Goal: Transaction & Acquisition: Download file/media

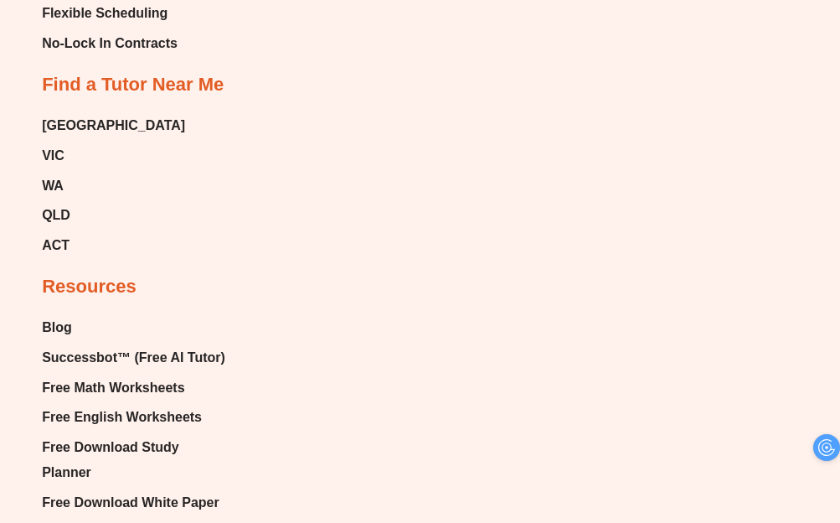
scroll to position [10385, 0]
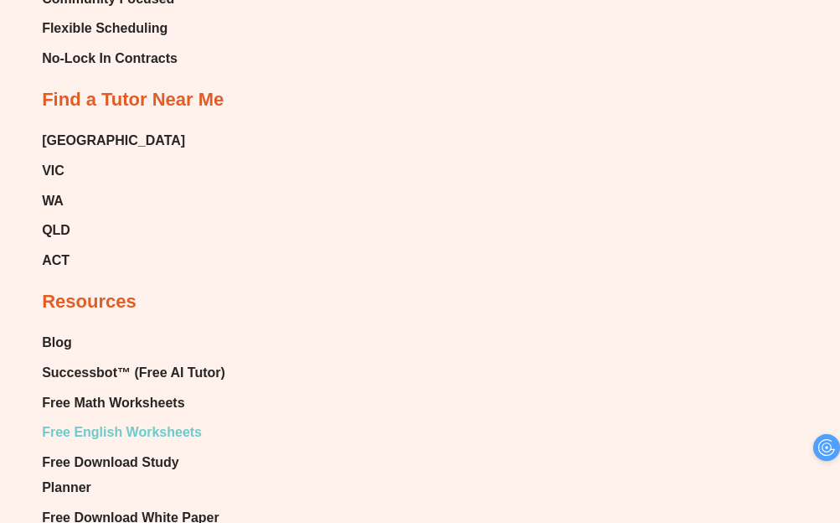
click at [172, 420] on span "Free English Worksheets" at bounding box center [122, 432] width 160 height 25
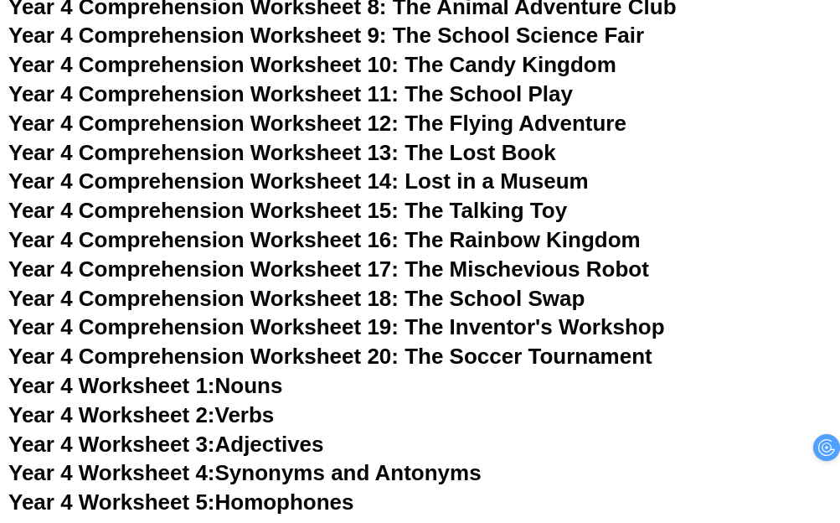
scroll to position [6979, 0]
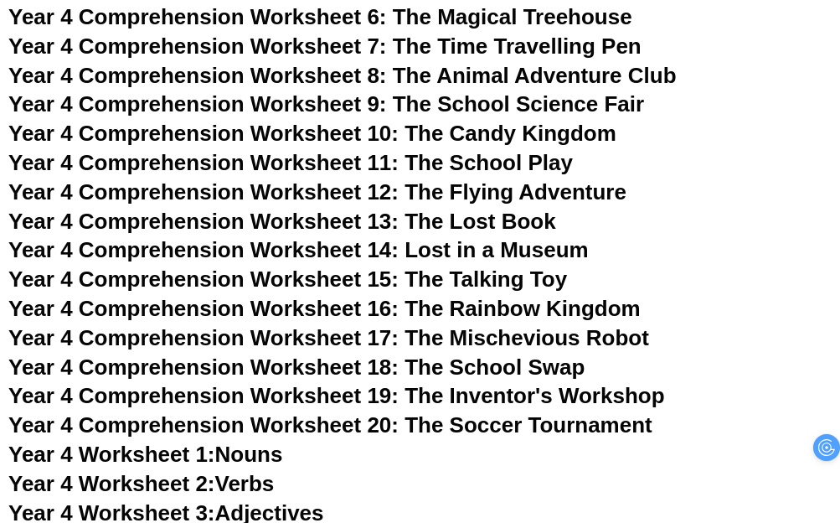
click at [371, 63] on span "Year 4 Comprehension Worksheet 8: The Animal Adventure Club" at bounding box center [342, 75] width 668 height 25
